Goal: Complete application form: Complete application form

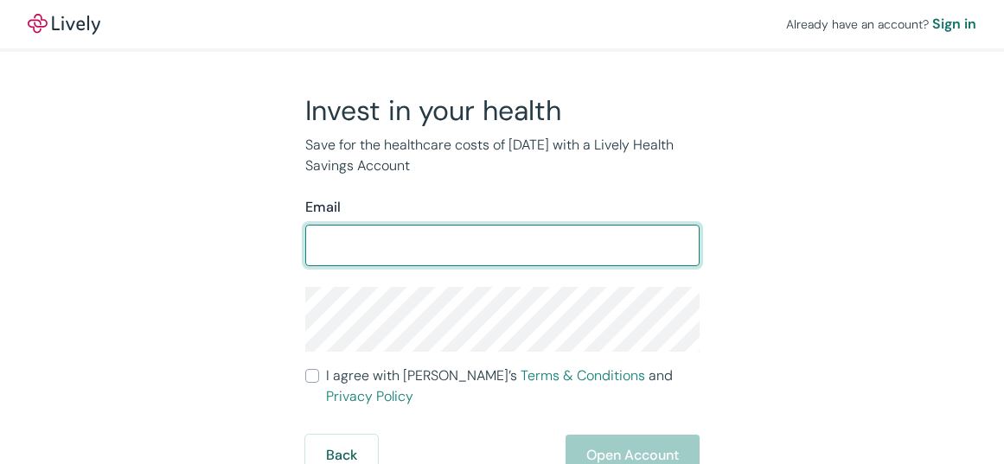
click at [305, 369] on input "I agree with Lively’s Terms & Conditions and Privacy Policy" at bounding box center [312, 376] width 14 height 14
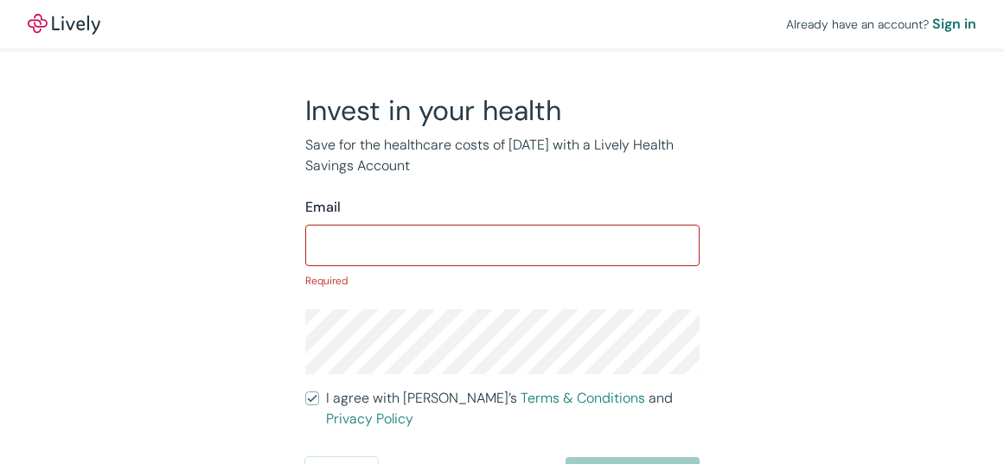
click at [305, 392] on input "I agree with Lively’s Terms & Conditions and Privacy Policy" at bounding box center [312, 399] width 14 height 14
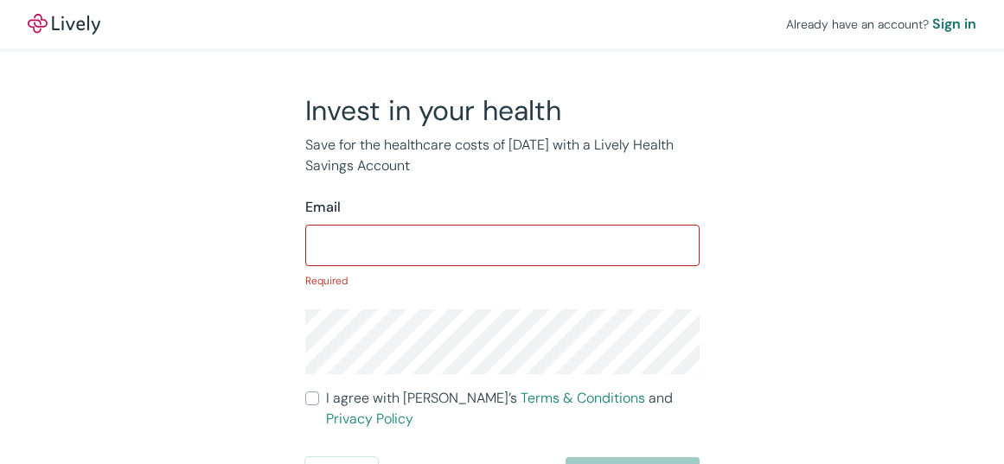
click at [305, 392] on input "I agree with Lively’s Terms & Conditions and Privacy Policy" at bounding box center [312, 399] width 14 height 14
checkbox input "false"
